Goal: Transaction & Acquisition: Purchase product/service

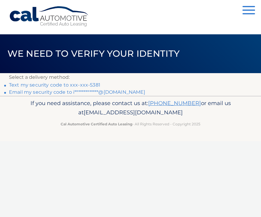
click at [88, 83] on link "Text my security code to xxx-xxx-5381" at bounding box center [54, 85] width 91 height 6
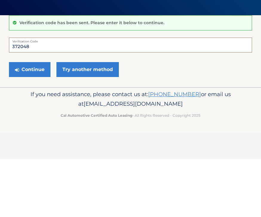
type input "372048"
click at [36, 120] on button "Continue" at bounding box center [29, 127] width 41 height 15
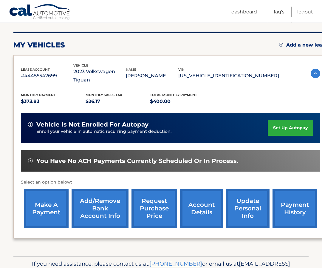
scroll to position [68, 0]
click at [38, 198] on link "make a payment" at bounding box center [46, 208] width 45 height 39
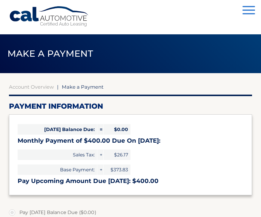
select select "NWI2YTAxZjEtMDBlNC00NzRlLWI1ZTctZjEwMGQ0NmVmYjkw"
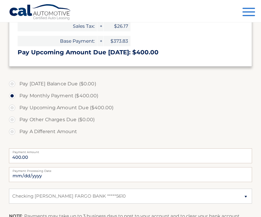
scroll to position [128, 0]
click at [240, 172] on input "2025-10-14" at bounding box center [130, 174] width 243 height 15
type input "2025-10-24"
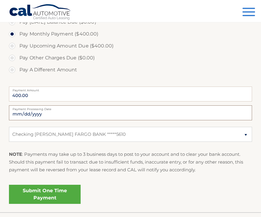
scroll to position [190, 0]
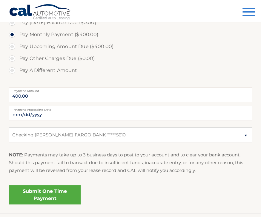
click at [32, 194] on link "Submit One Time Payment" at bounding box center [45, 194] width 72 height 19
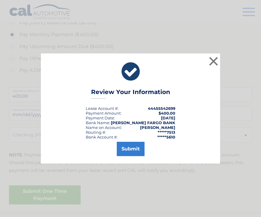
click at [133, 156] on button "Submit" at bounding box center [131, 149] width 28 height 14
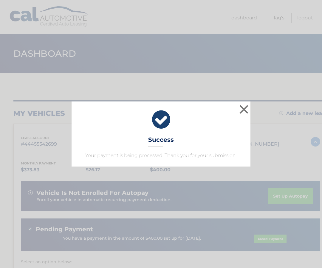
click at [262, 96] on div "× Success Your payment is being processed. Thank you for your submission. Loadi…" at bounding box center [161, 134] width 322 height 268
